Goal: Information Seeking & Learning: Learn about a topic

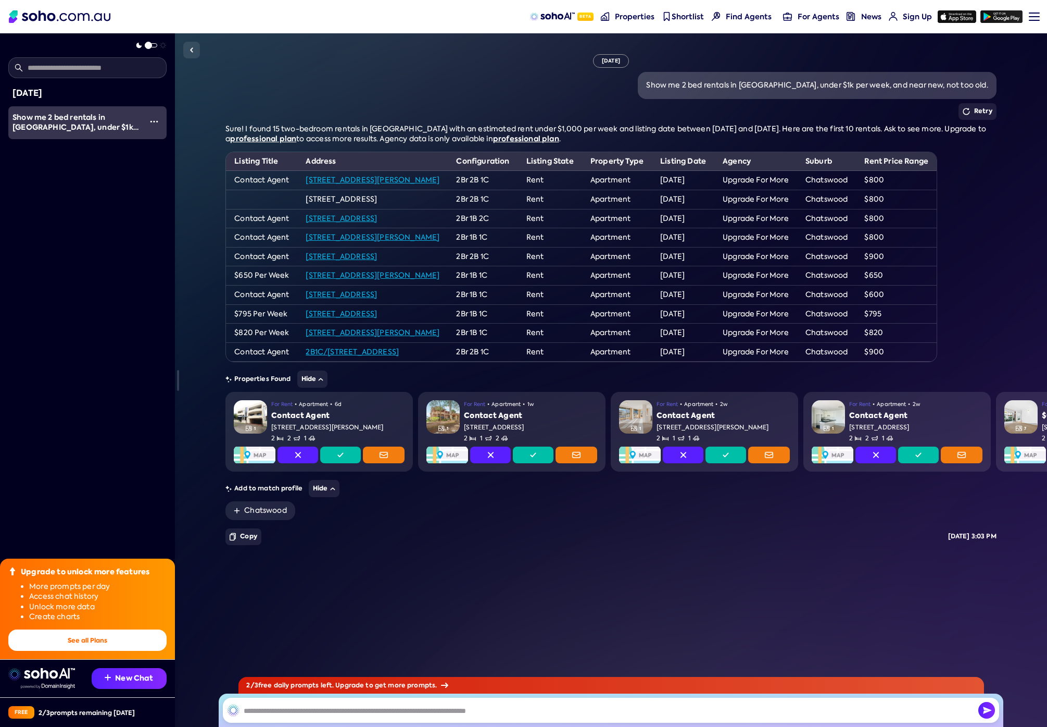
click at [377, 220] on link "[STREET_ADDRESS]" at bounding box center [341, 218] width 71 height 9
click at [399, 352] on link "2B1C/[STREET_ADDRESS]" at bounding box center [352, 351] width 93 height 9
click at [345, 181] on link "[STREET_ADDRESS][PERSON_NAME]" at bounding box center [373, 179] width 134 height 9
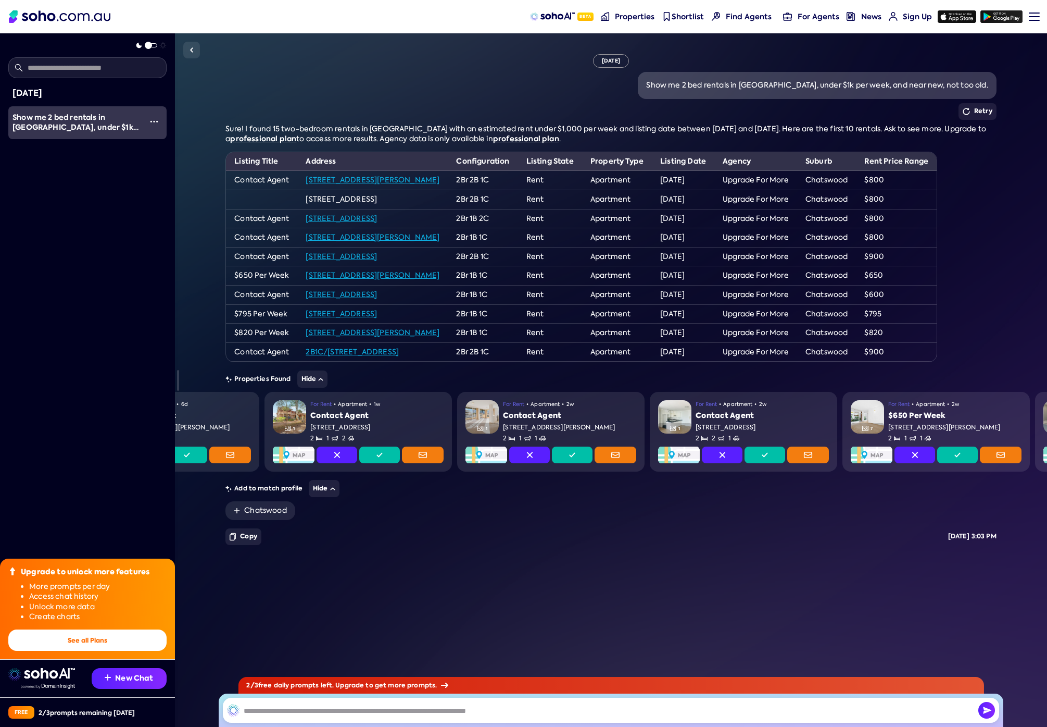
scroll to position [0, 92]
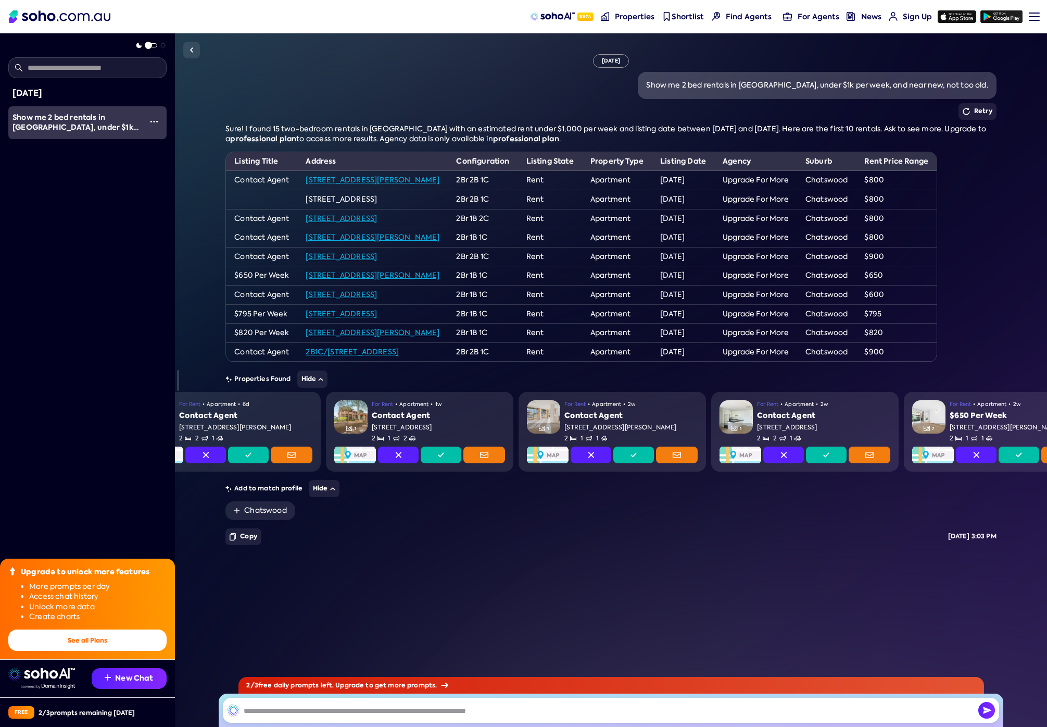
click at [60, 114] on span "Show me 2 bed rentals in [GEOGRAPHIC_DATA], under $1k per week, and near new, n…" at bounding box center [75, 132] width 126 height 41
click at [150, 120] on img "button" at bounding box center [154, 121] width 8 height 8
click at [72, 198] on div "[DATE] Show me 2 bed rentals in [GEOGRAPHIC_DATA], under $1k per week, and near…" at bounding box center [87, 363] width 175 height 727
click at [71, 68] on input "text" at bounding box center [87, 67] width 158 height 21
click at [322, 706] on input "text" at bounding box center [611, 709] width 777 height 25
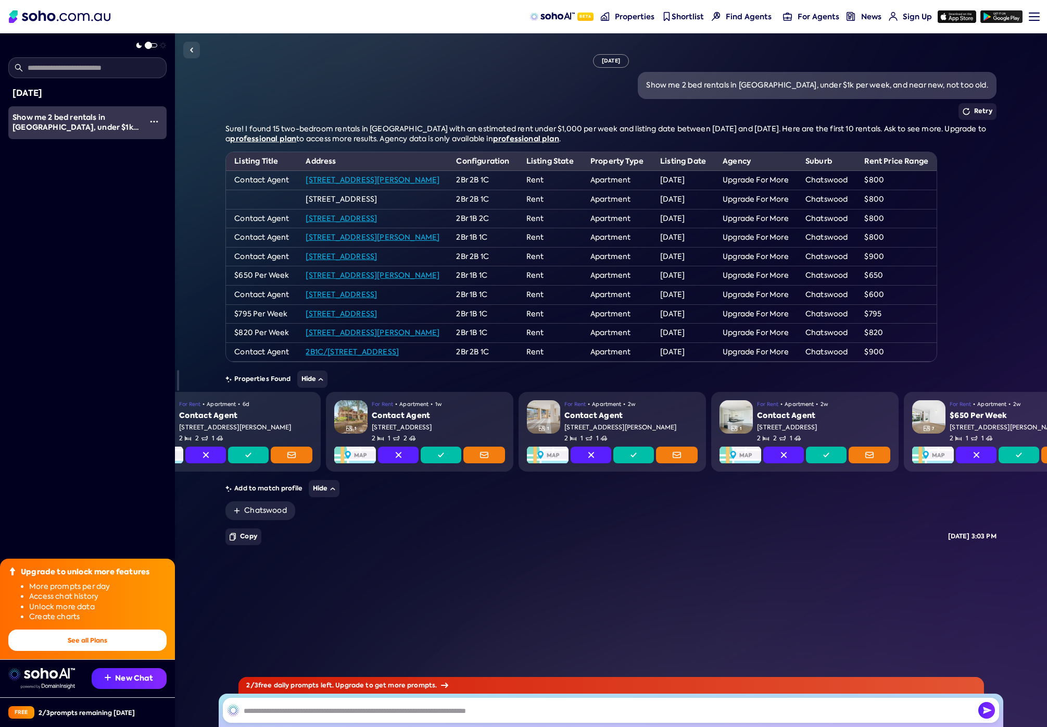
click at [393, 686] on div "2 / 3 free daily prompts left. Upgrade to get more prompts." at bounding box center [611, 685] width 746 height 17
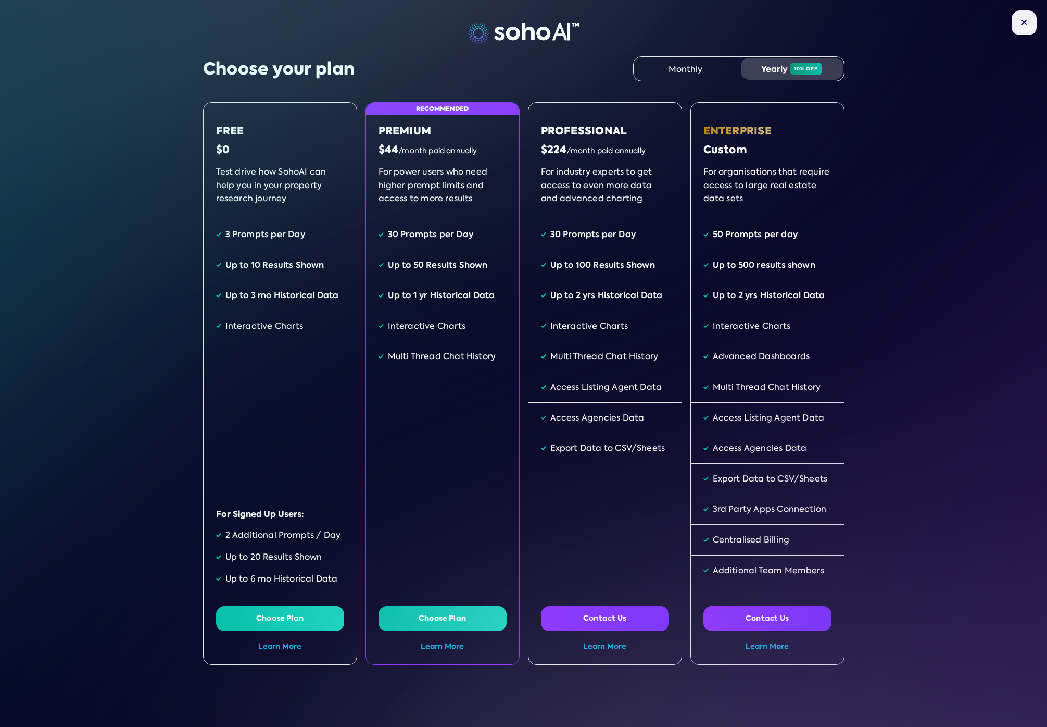
click at [672, 73] on div "Monthly" at bounding box center [686, 69] width 102 height 22
click at [790, 70] on span "10% off" at bounding box center [806, 68] width 32 height 12
click at [1021, 24] on img at bounding box center [1024, 22] width 6 height 6
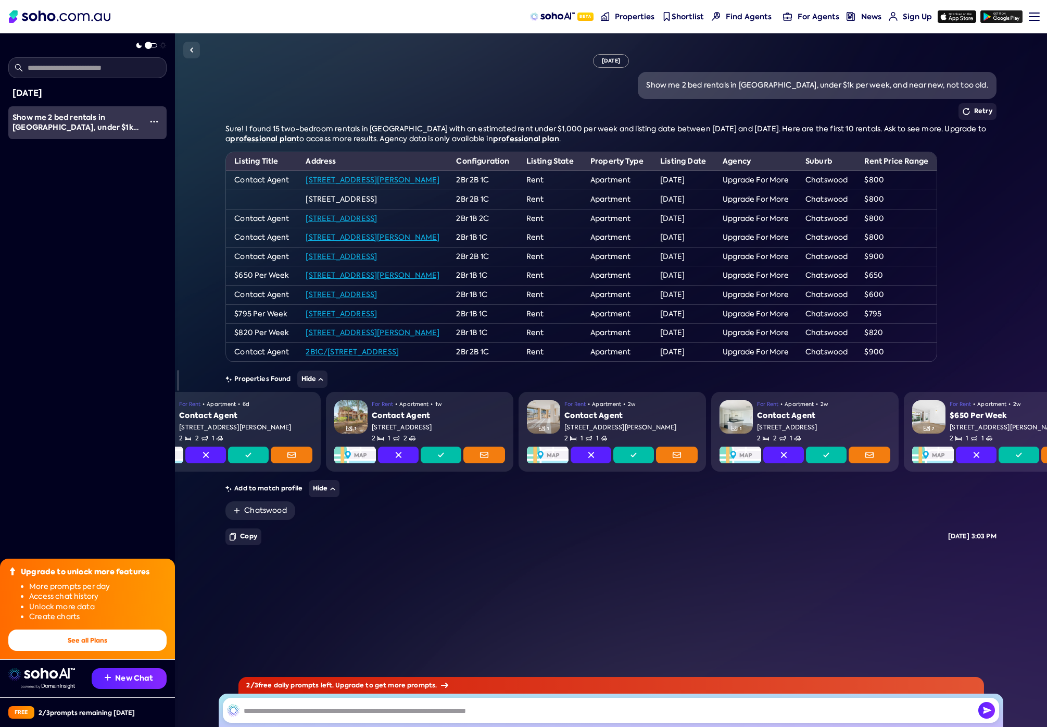
click at [1036, 18] on nav "Beta Properties Shortlist Find Agents For Agents News Sign Up Sign up Menu Logi…" at bounding box center [523, 16] width 1047 height 33
click at [1034, 14] on link "Menu" at bounding box center [1030, 16] width 11 height 33
click at [387, 83] on div "Show me 2 bed rentals in [GEOGRAPHIC_DATA], under $1k per week, and near new, n…" at bounding box center [611, 85] width 771 height 27
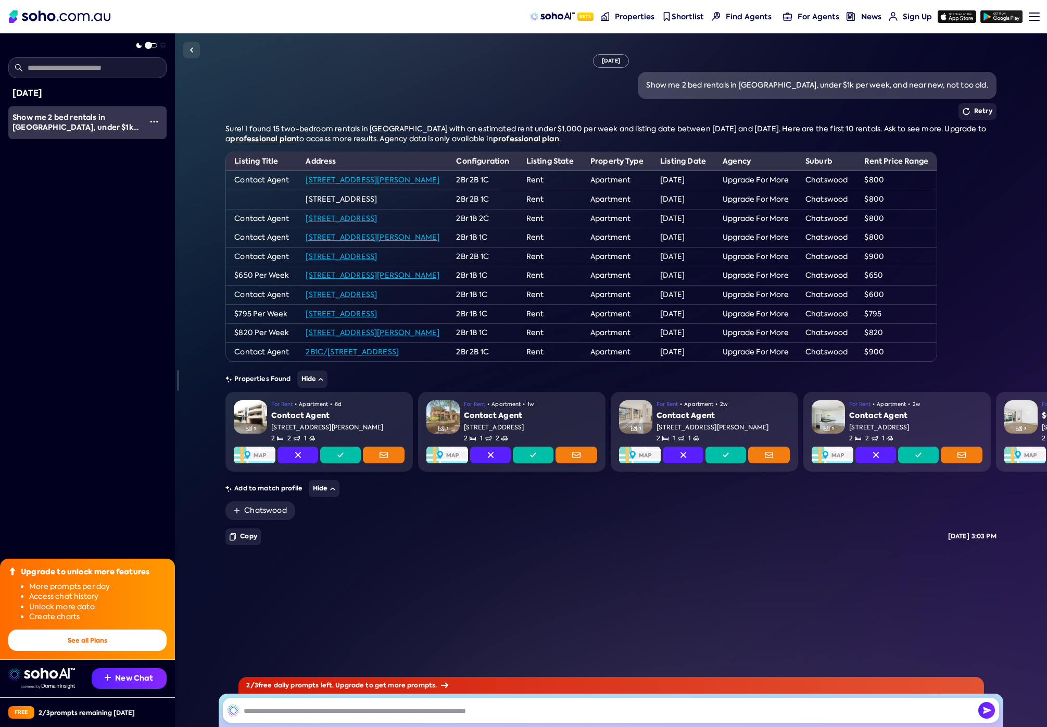
click at [440, 381] on div "Properties Found Hide" at bounding box center [611, 378] width 771 height 17
click at [278, 708] on input "text" at bounding box center [611, 709] width 777 height 25
type input "**********"
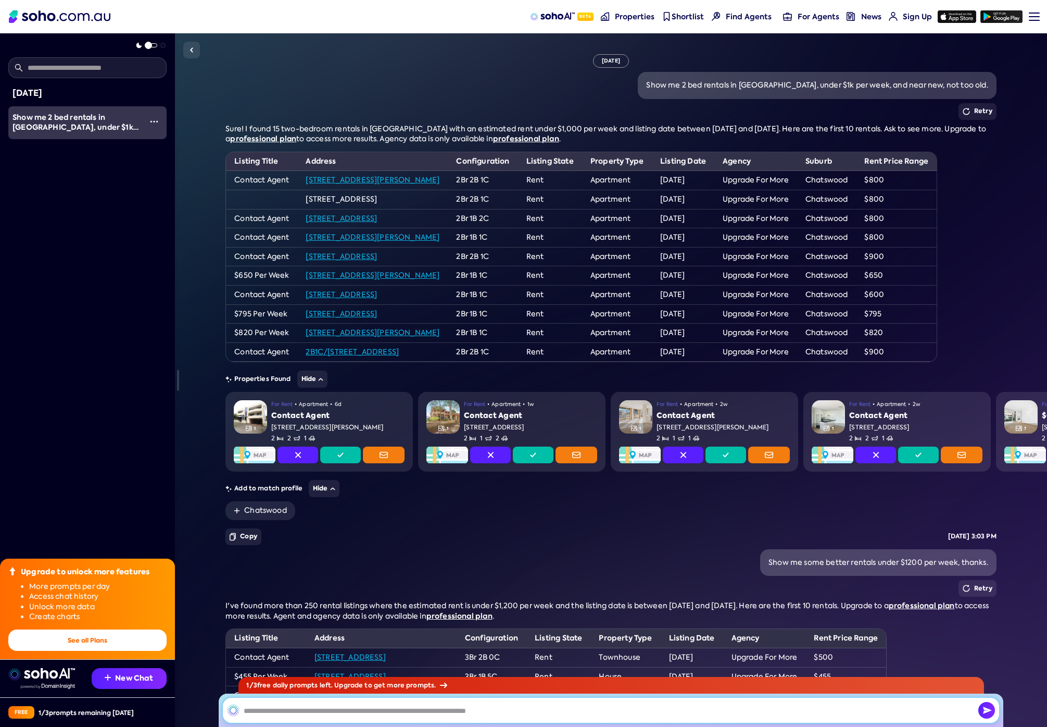
scroll to position [360, 0]
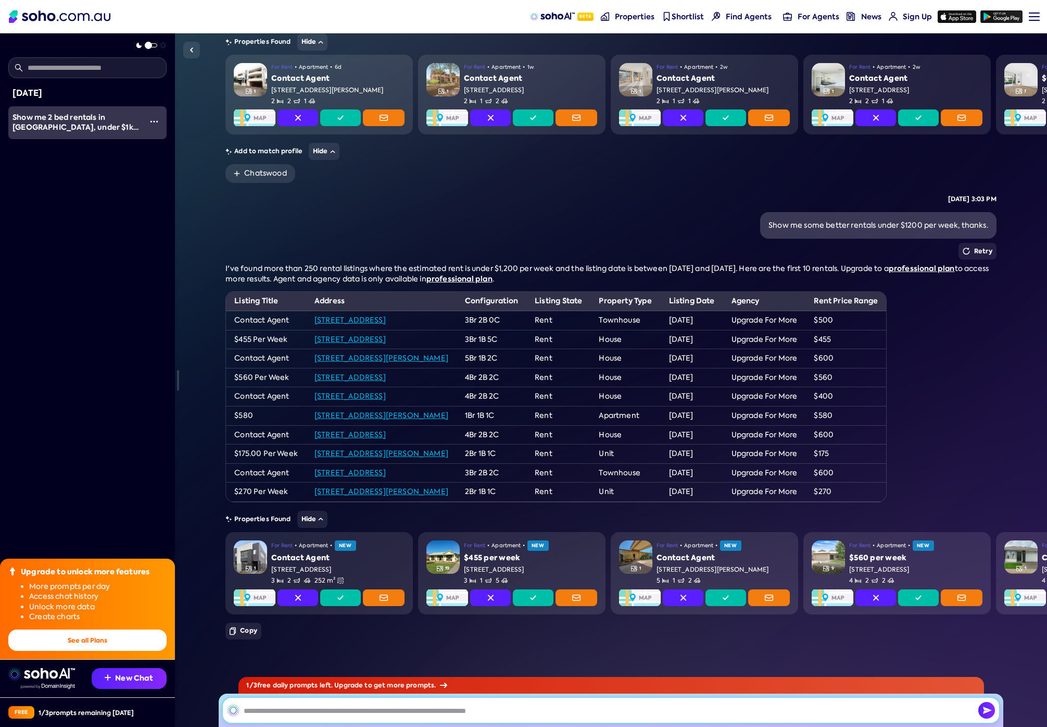
click at [354, 714] on input "text" at bounding box center [611, 709] width 777 height 25
click at [685, 711] on input "**********" at bounding box center [611, 709] width 777 height 25
click at [915, 715] on input "**********" at bounding box center [611, 709] width 777 height 25
type input "**********"
click at [988, 712] on img "button" at bounding box center [987, 710] width 17 height 17
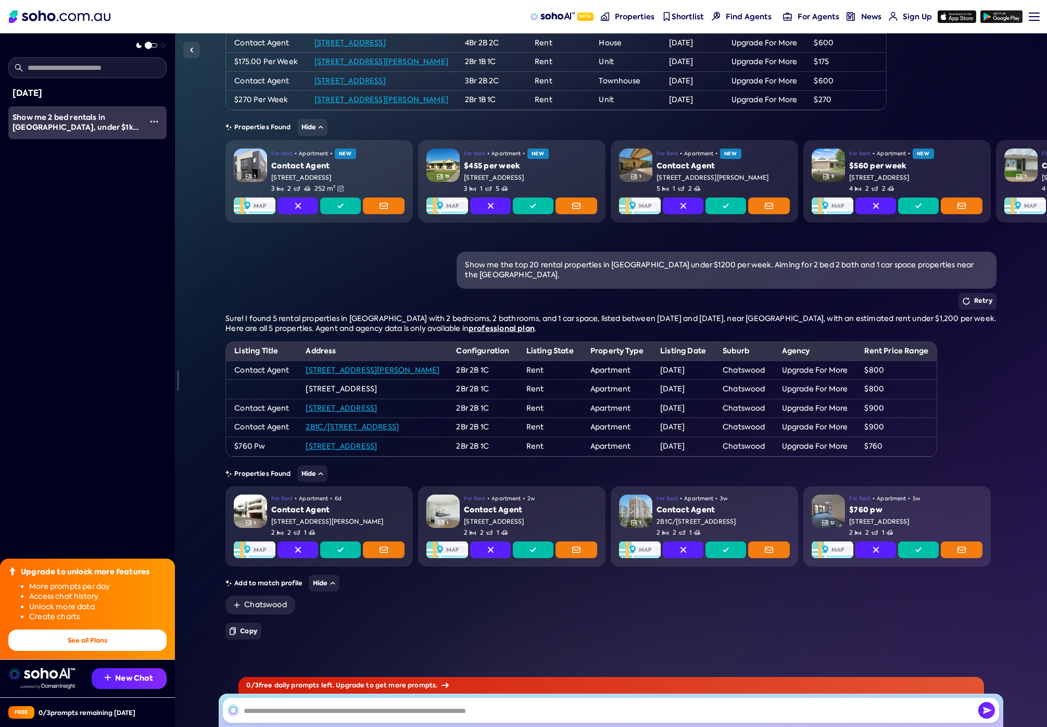
scroll to position [760, 0]
click at [399, 422] on link "2B1C/[STREET_ADDRESS]" at bounding box center [352, 426] width 93 height 9
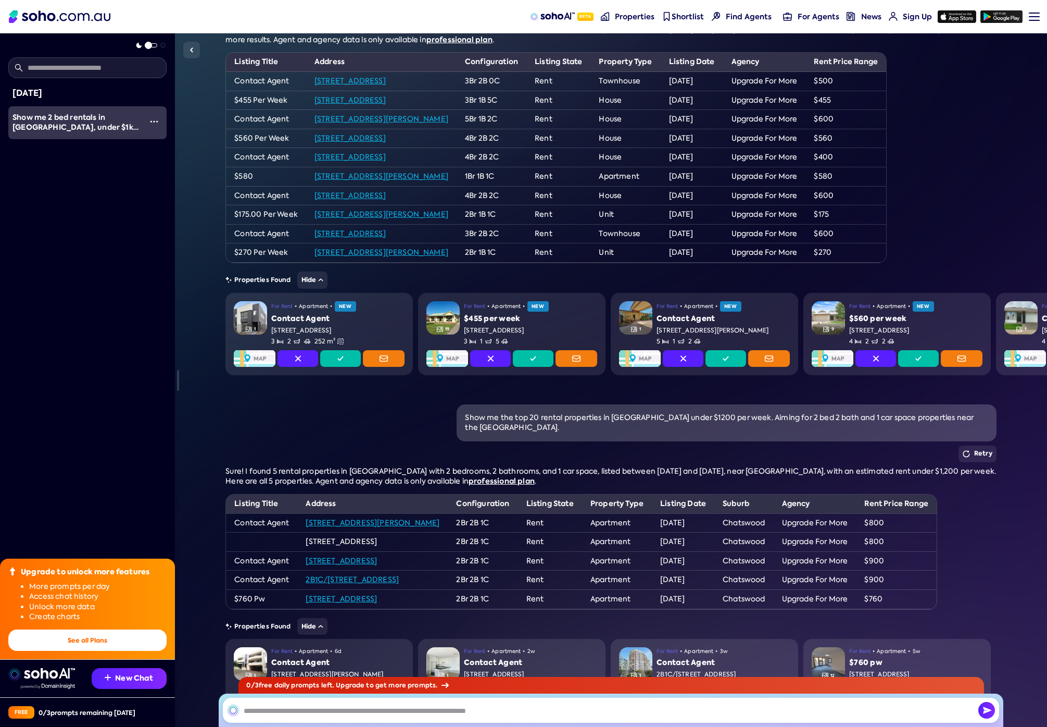
scroll to position [0, 0]
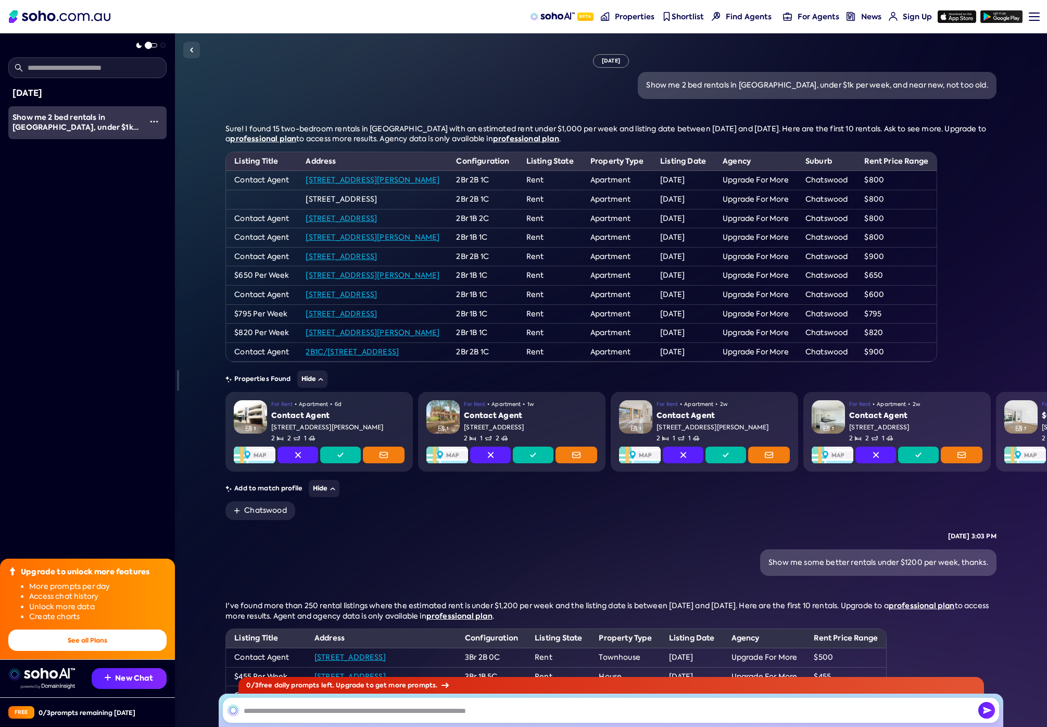
click at [52, 16] on img at bounding box center [60, 16] width 102 height 12
